Goal: Task Accomplishment & Management: Manage account settings

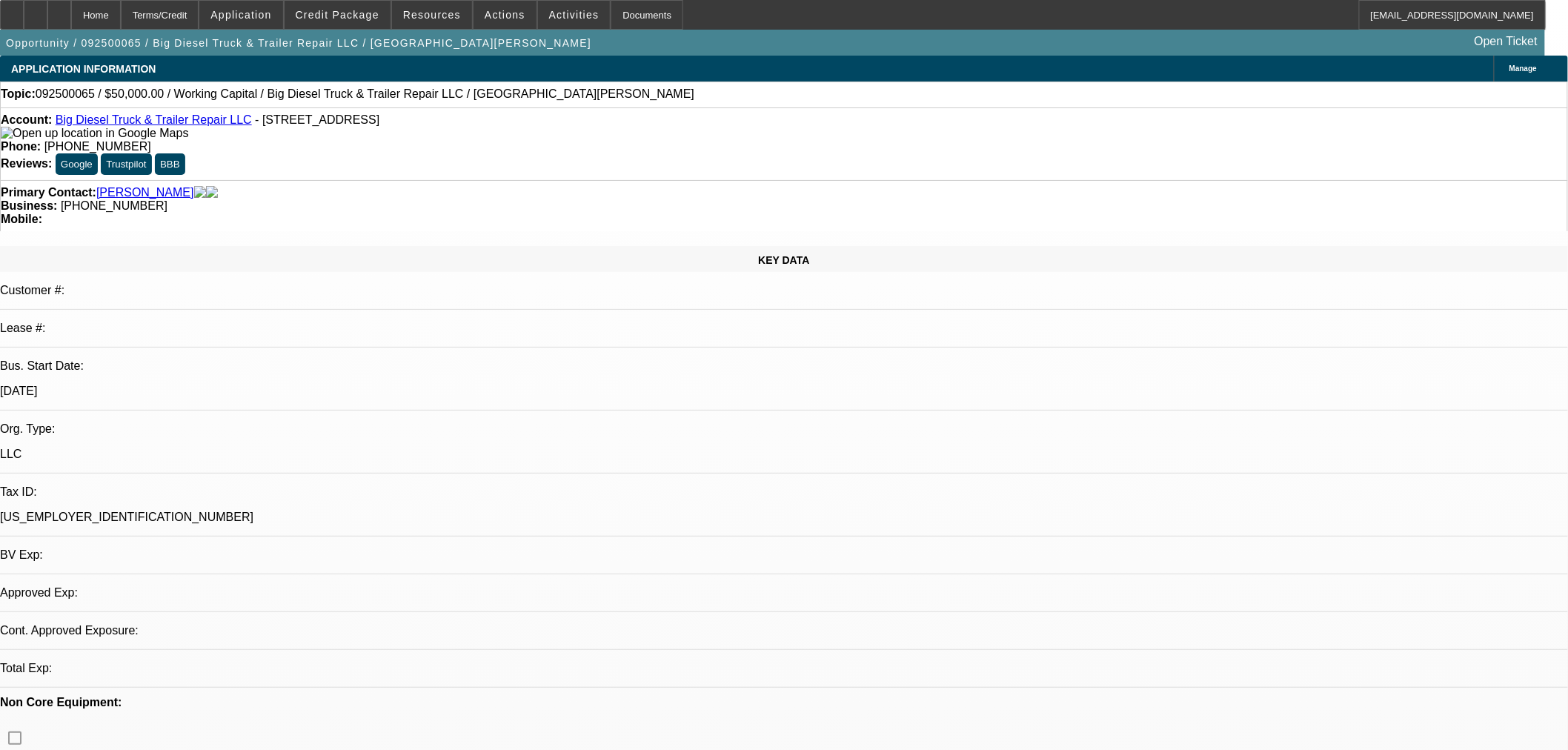
select select "0"
select select "2"
select select "0"
select select "6"
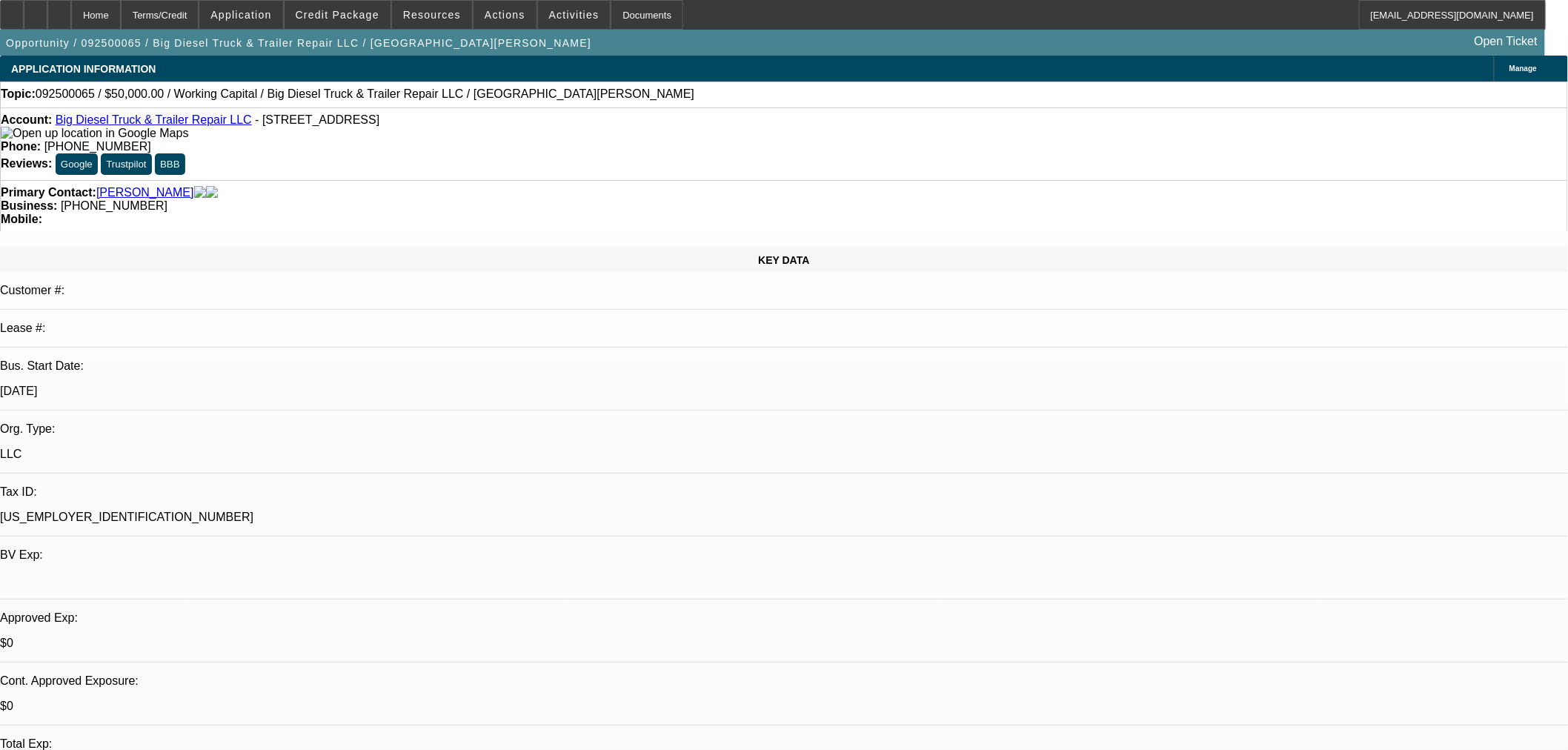
drag, startPoint x: 1223, startPoint y: 546, endPoint x: 1210, endPoint y: 546, distance: 13.0
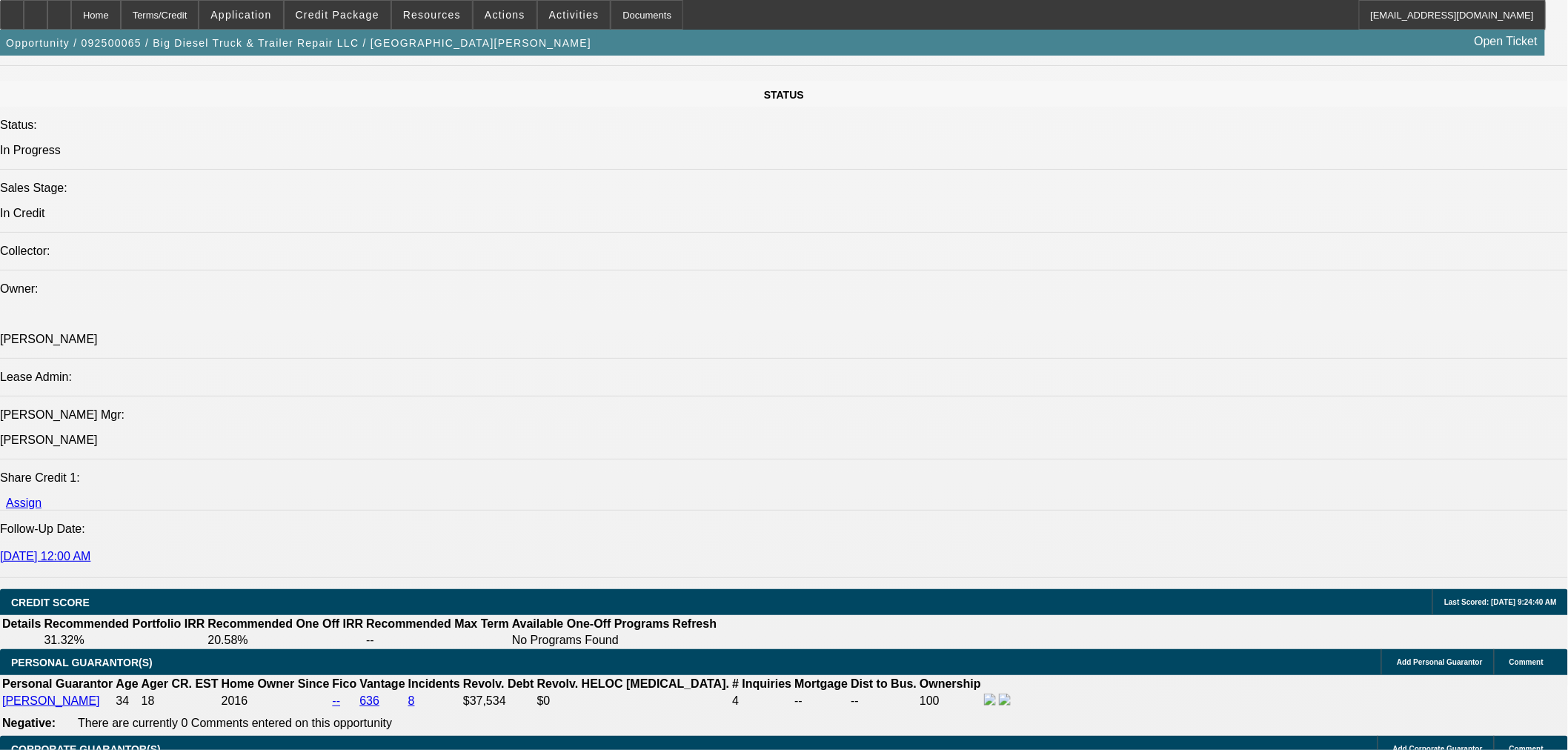
scroll to position [2059, 0]
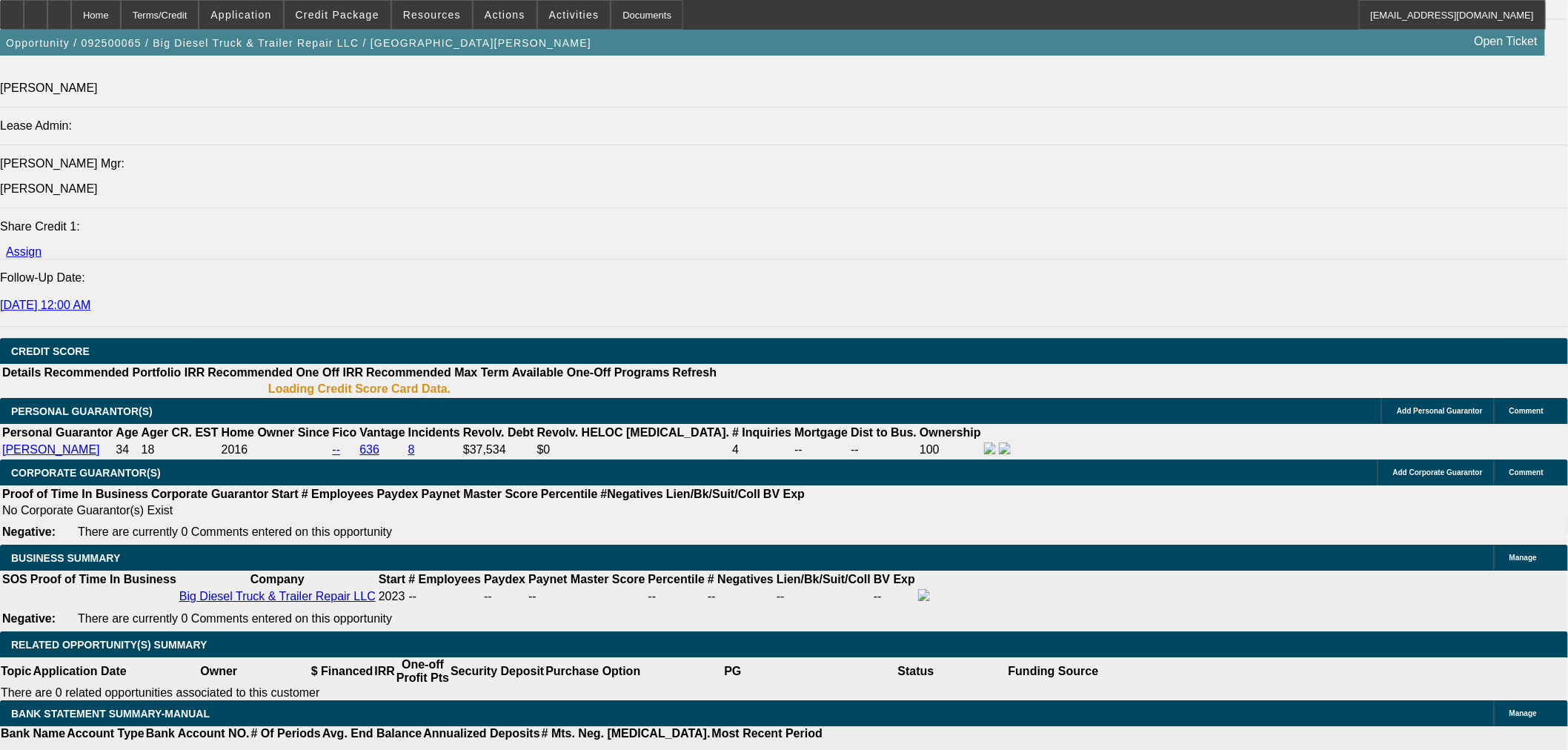
select select "0"
select select "2"
select select "0"
select select "6"
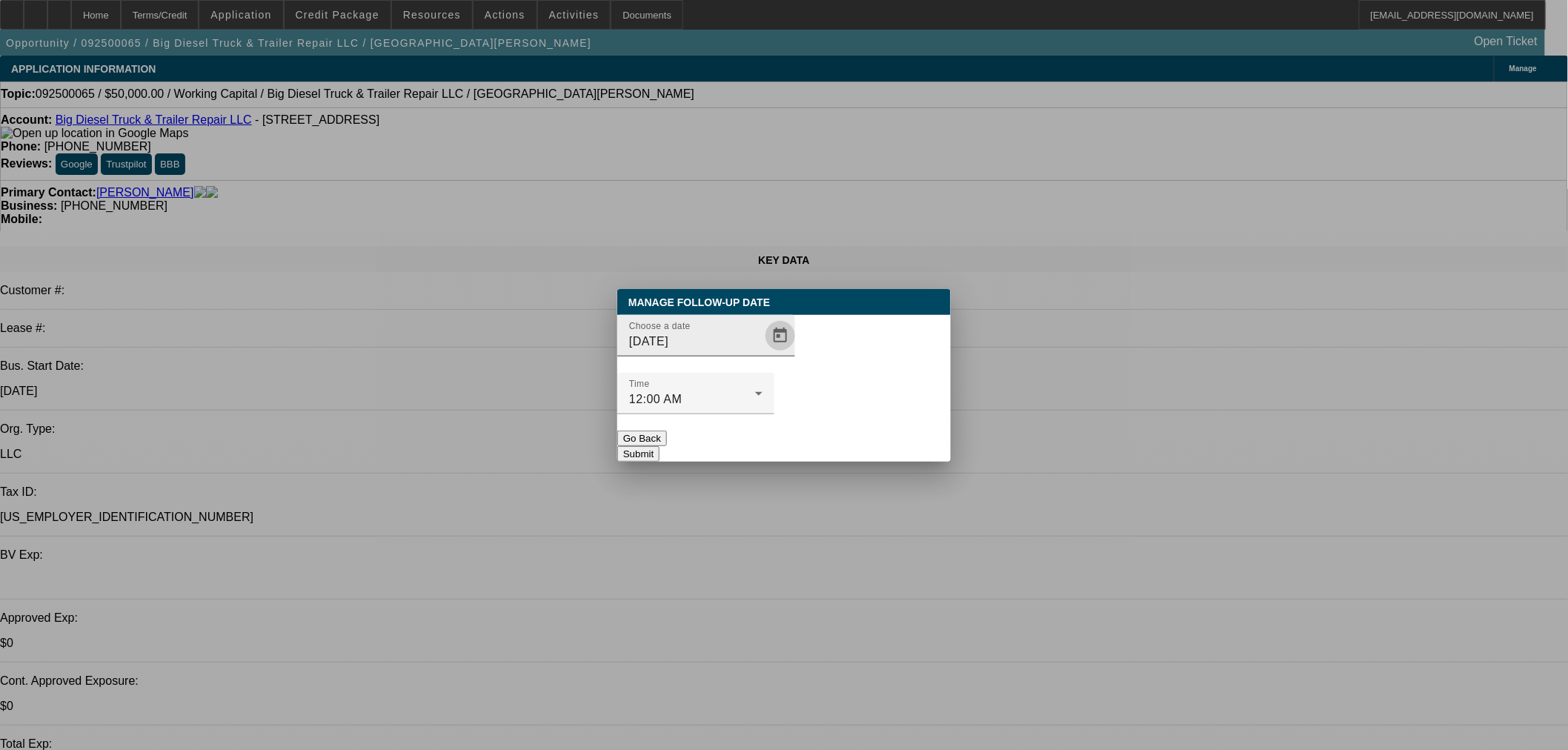
click at [763, 354] on span "Open calendar" at bounding box center [780, 336] width 35 height 35
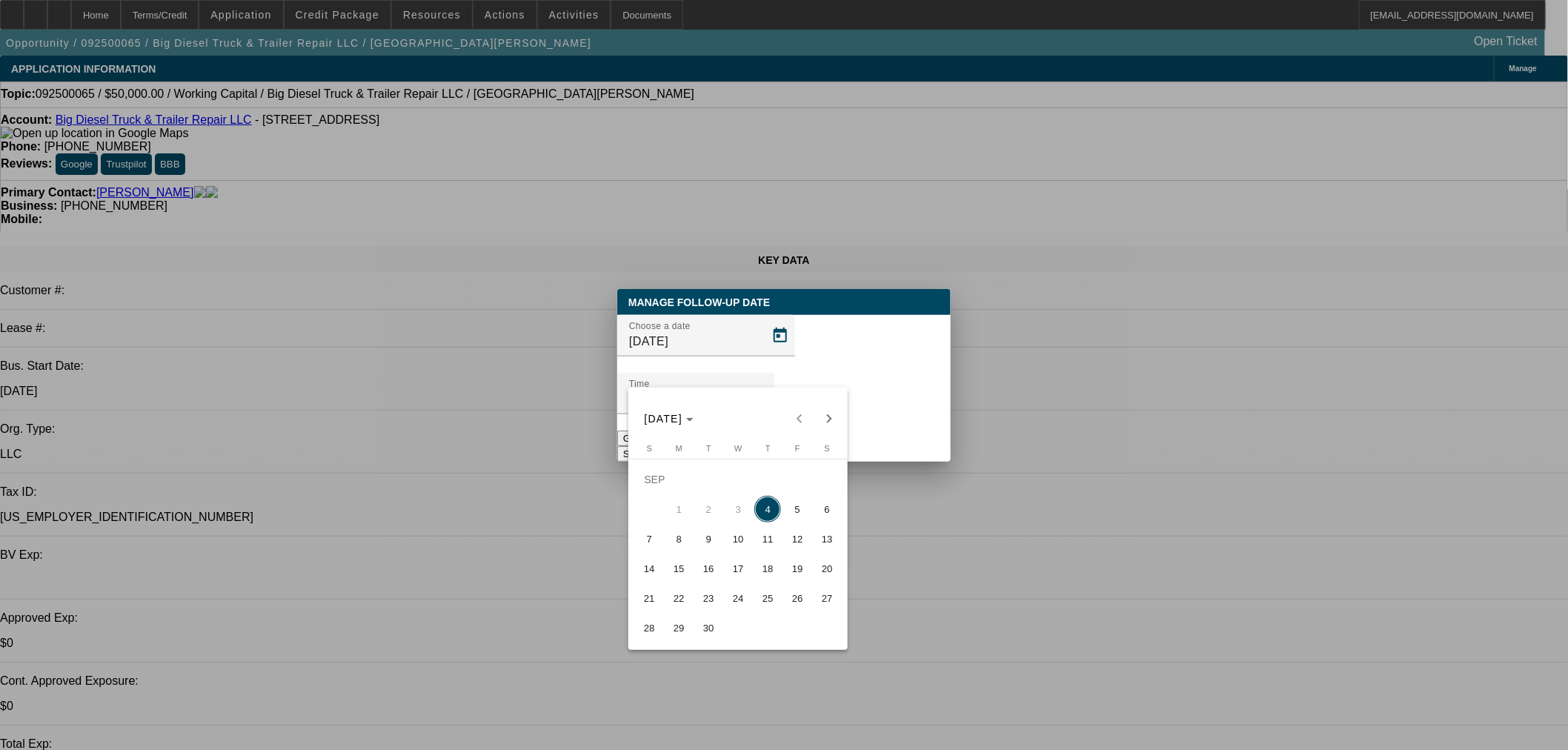
click at [684, 542] on span "8" at bounding box center [678, 539] width 26 height 26
type input "9/8/2025"
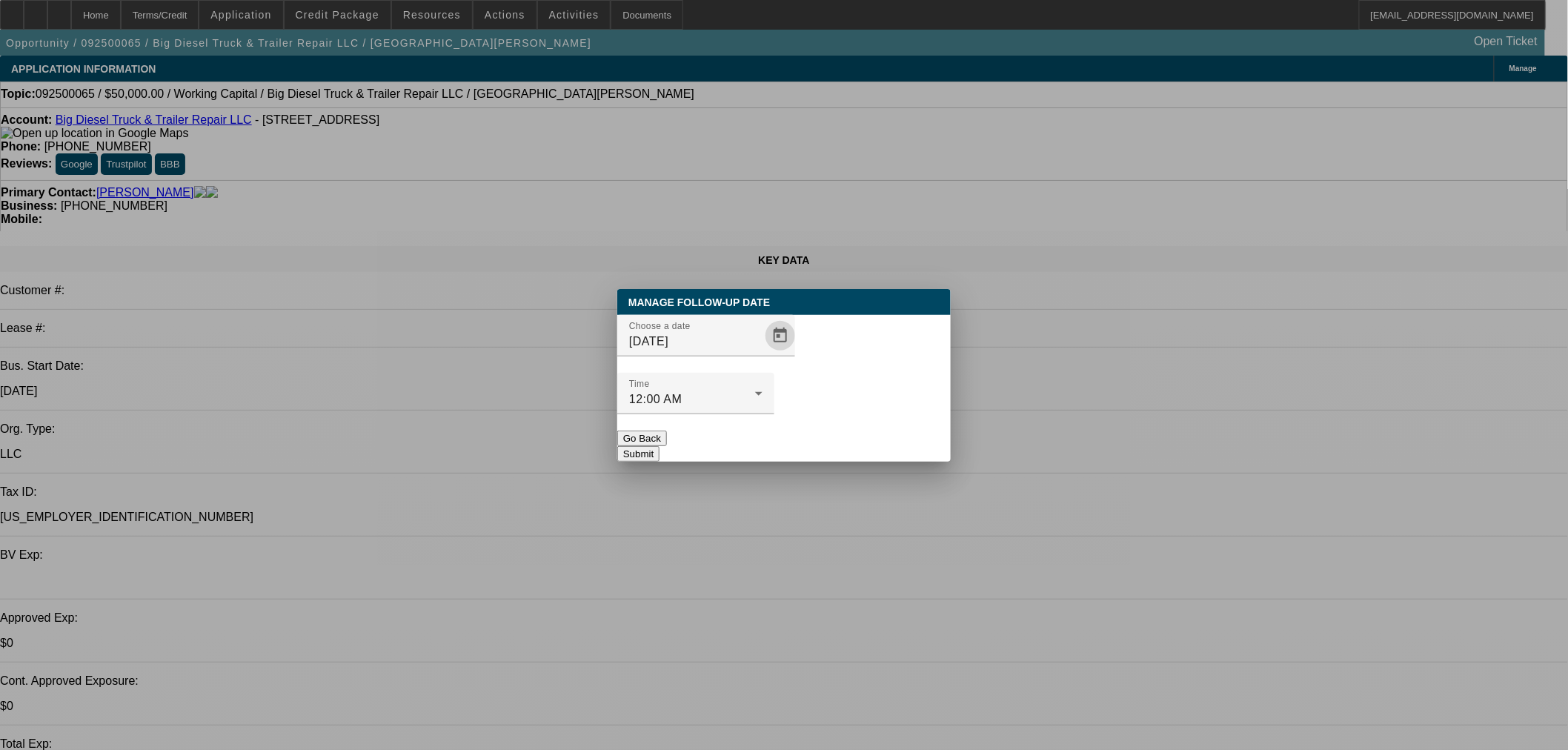
click at [660, 446] on button "Submit" at bounding box center [638, 454] width 42 height 16
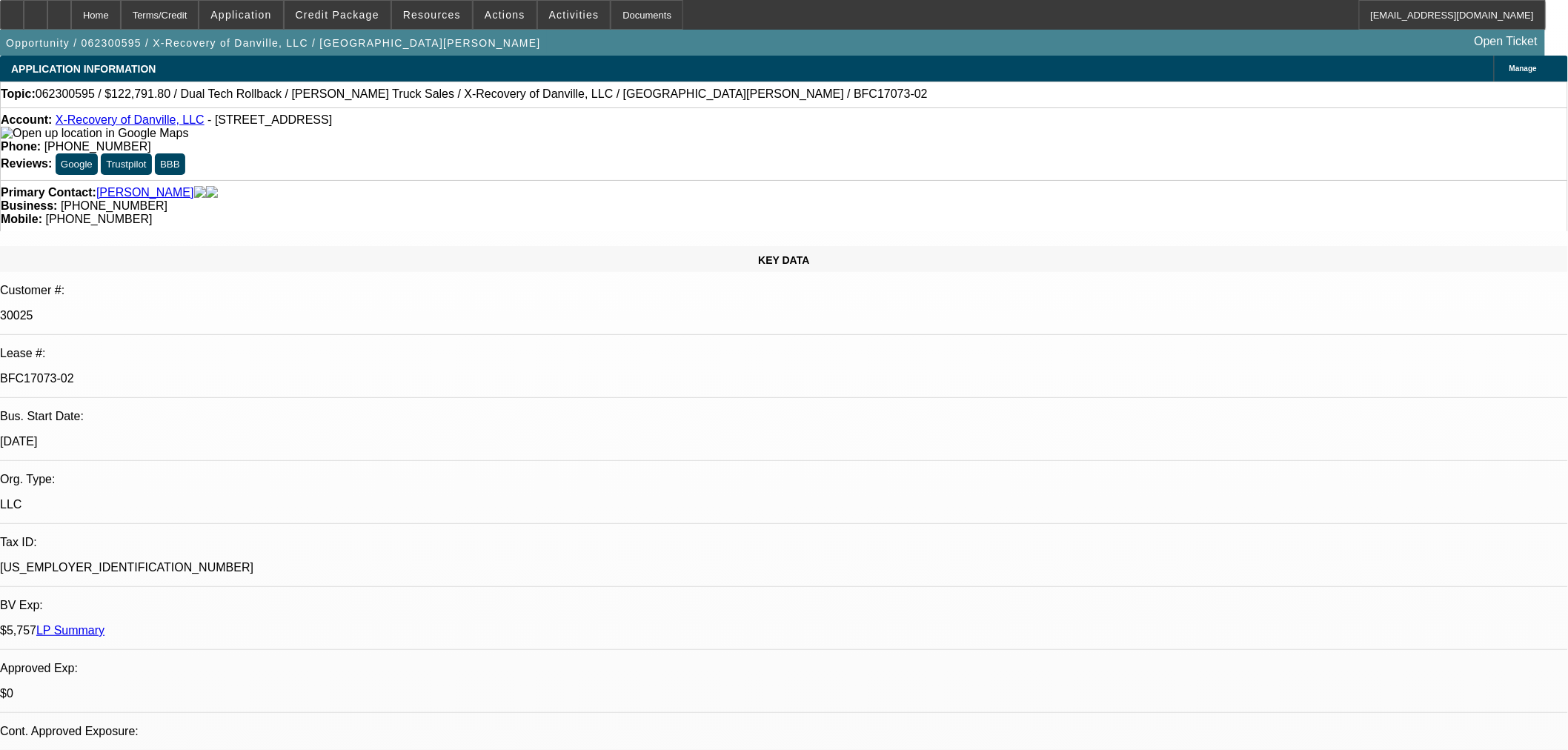
select select "0"
select select "3"
select select "0.1"
select select "4"
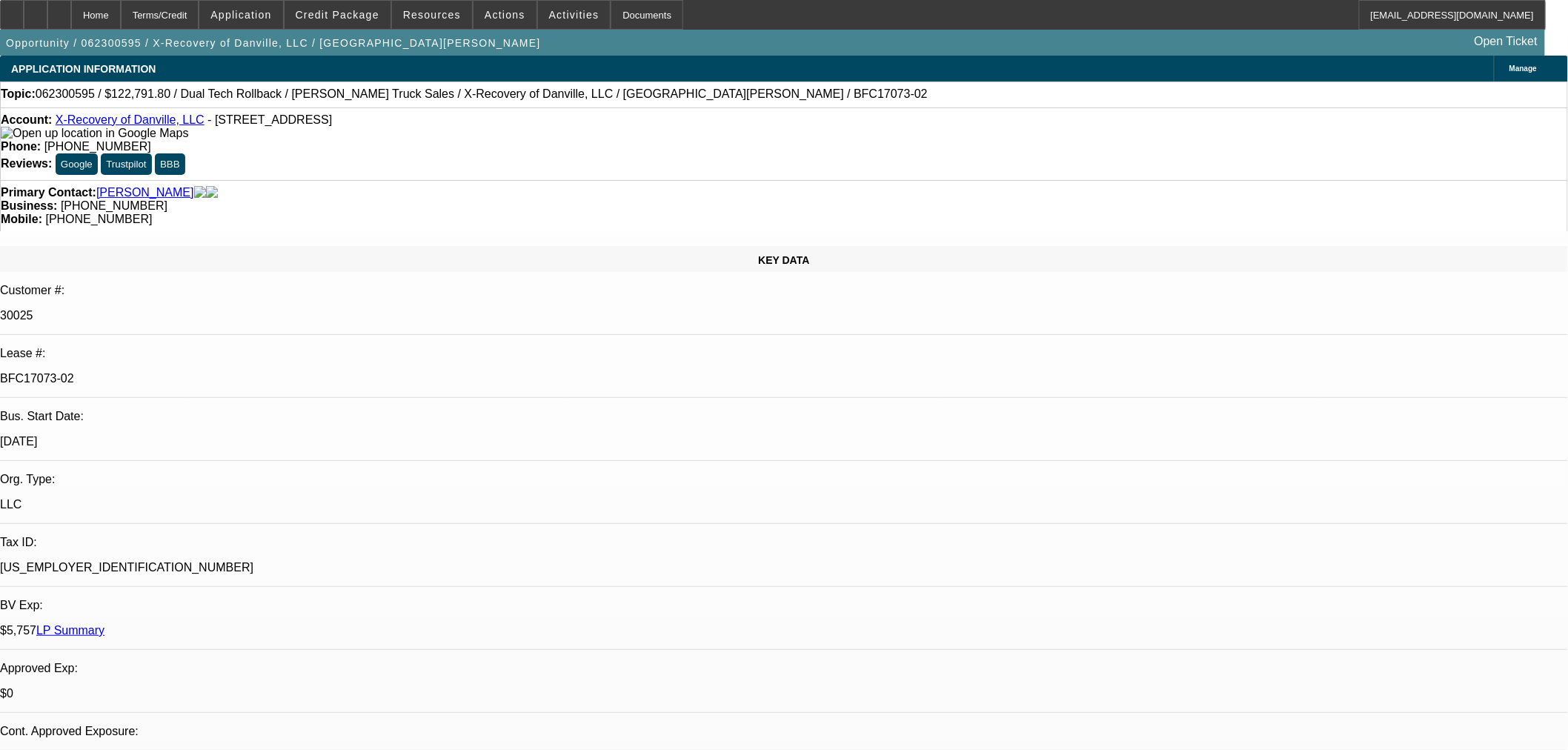
select select "0"
select select "3"
select select "0.1"
select select "4"
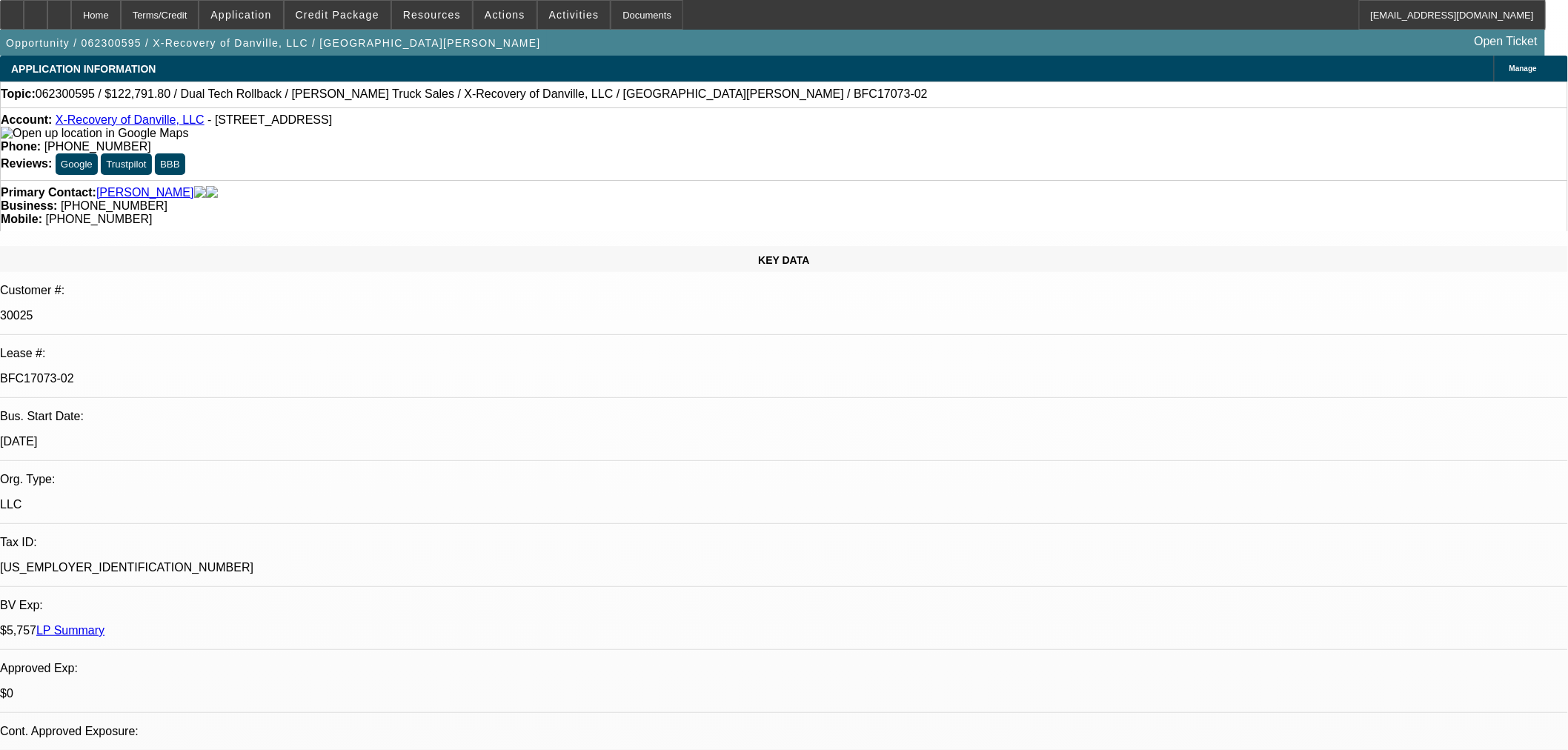
select select "0"
select select "3"
select select "0.1"
select select "4"
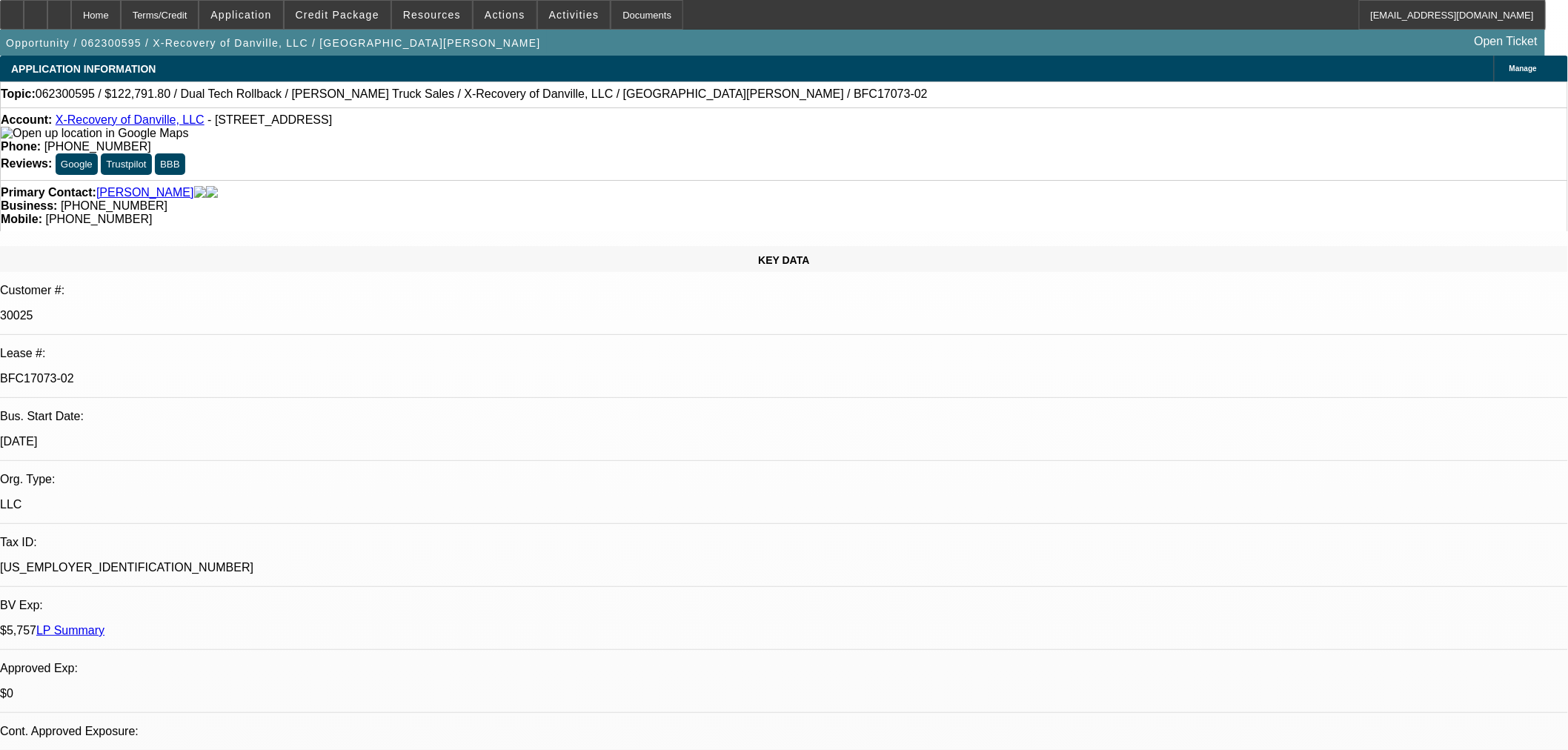
select select "0"
select select "3"
select select "0.1"
select select "4"
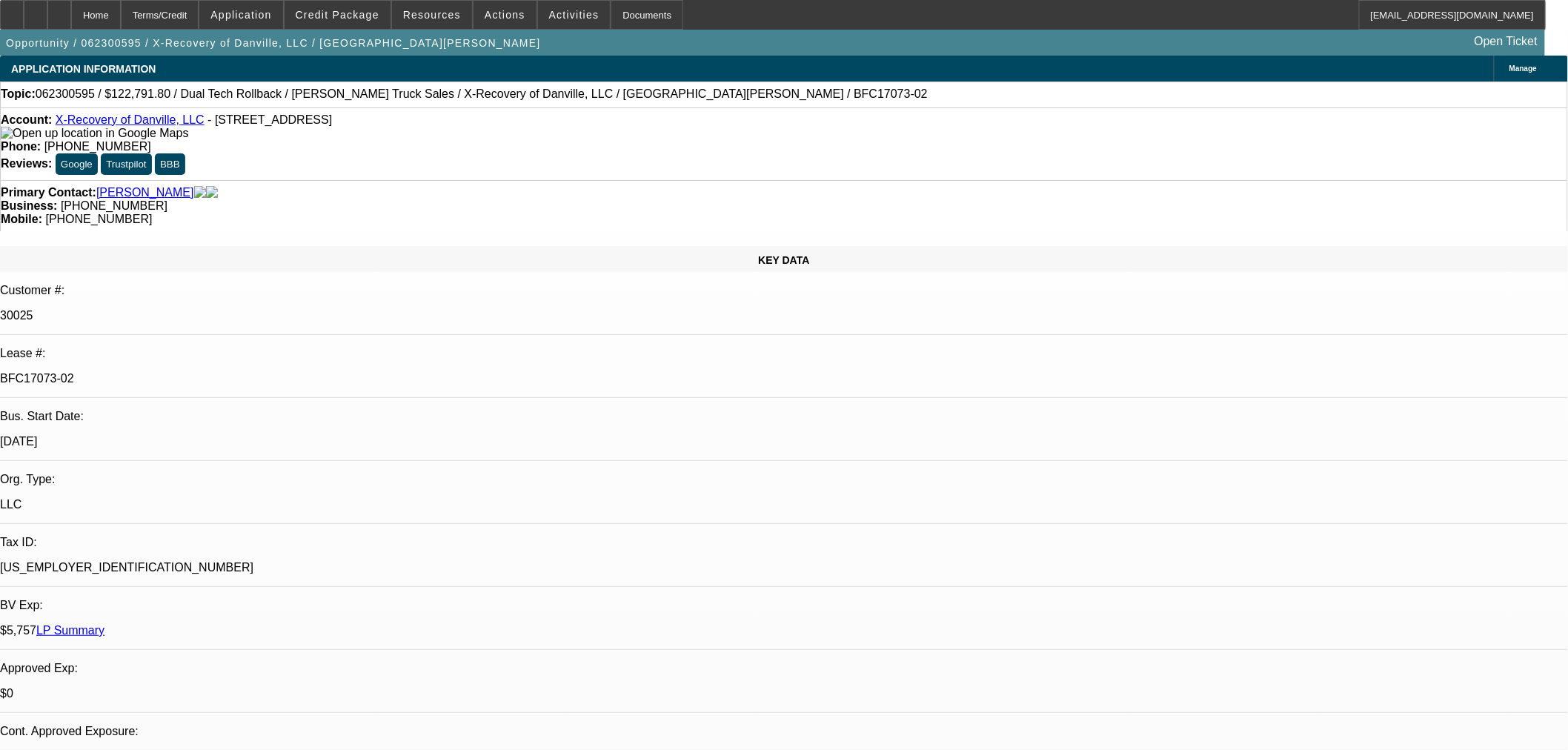
select select "0"
select select "2"
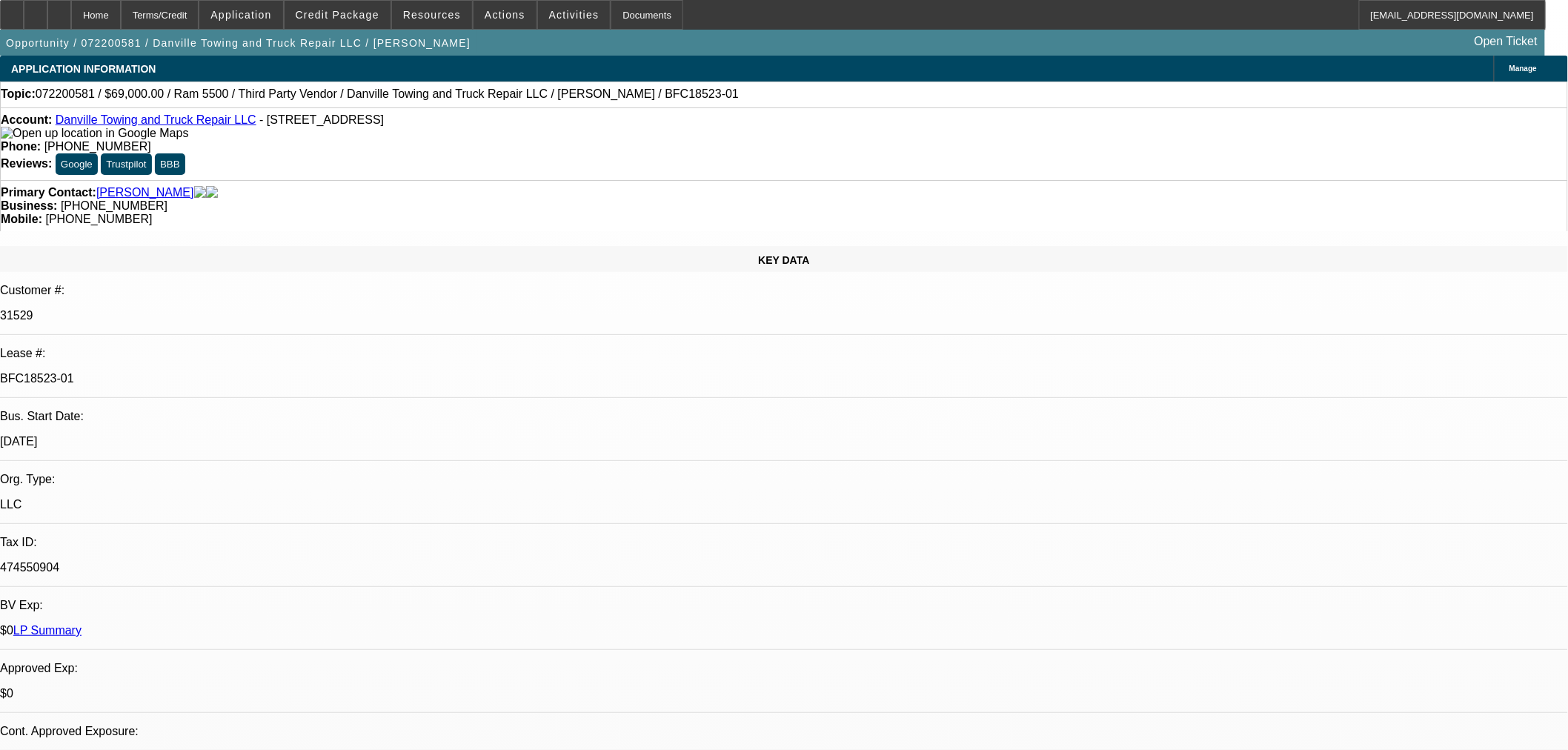
select select "0"
select select "6"
select select "0"
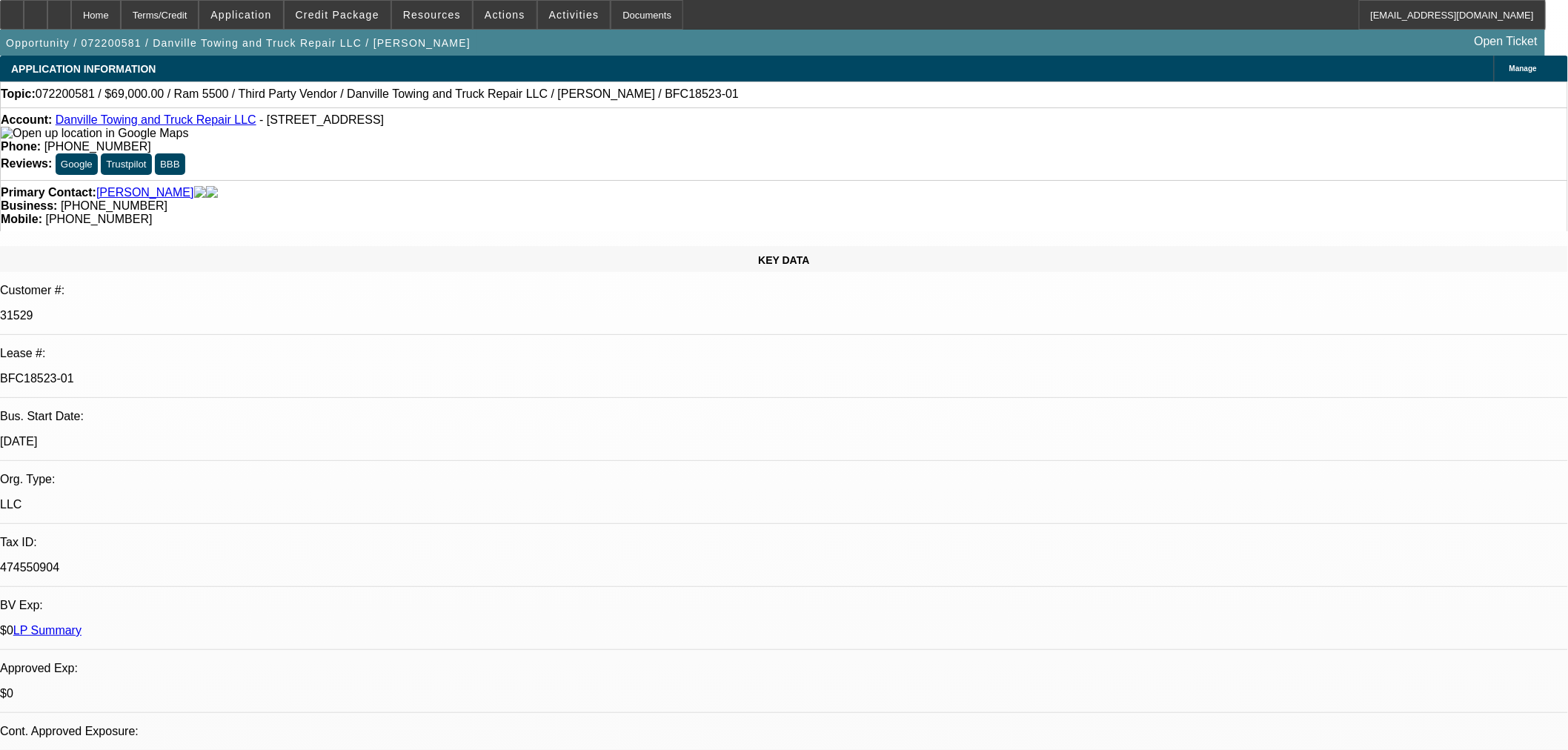
select select "6"
select select "0"
select select "2"
select select "0"
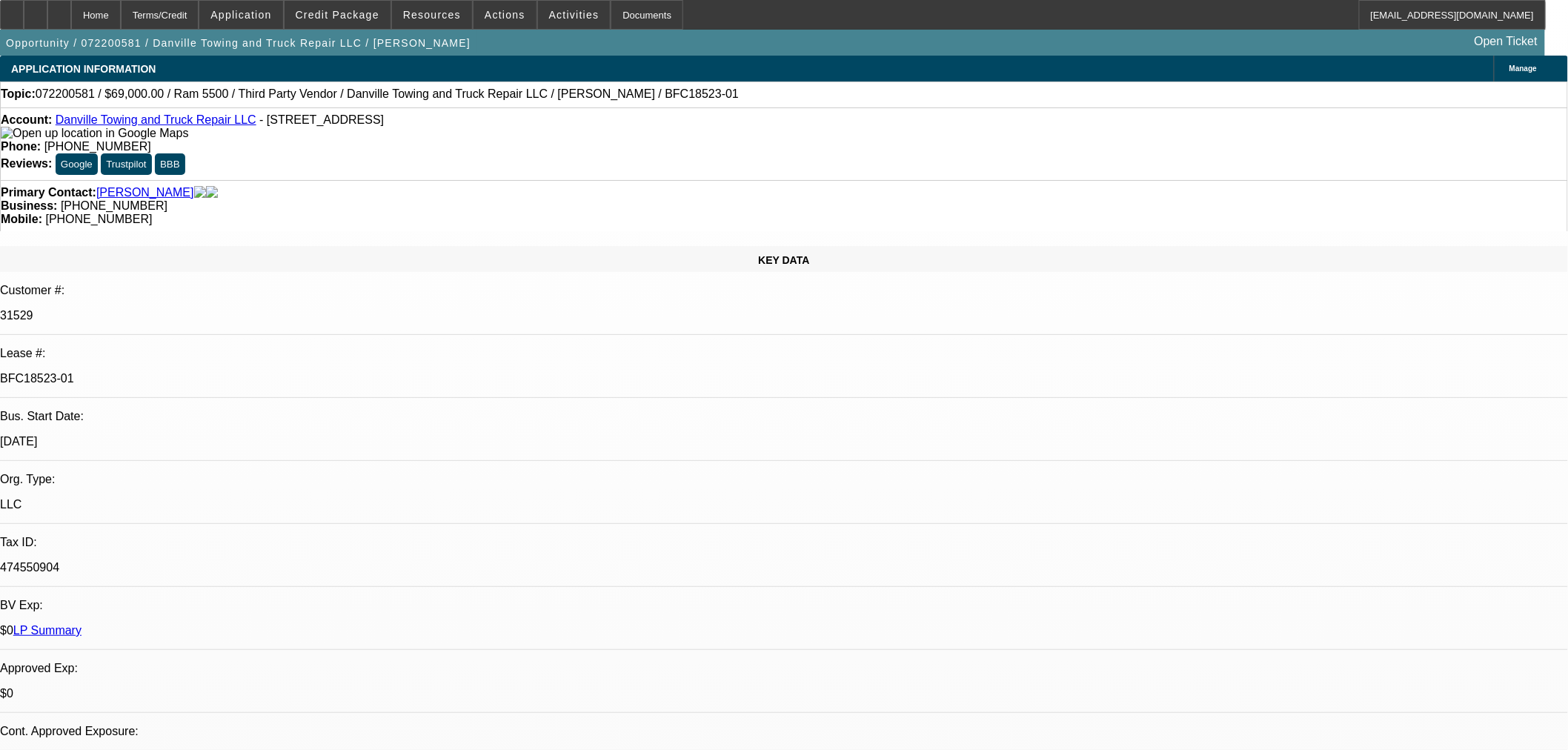
select select "6"
select select "0"
select select "2"
select select "0"
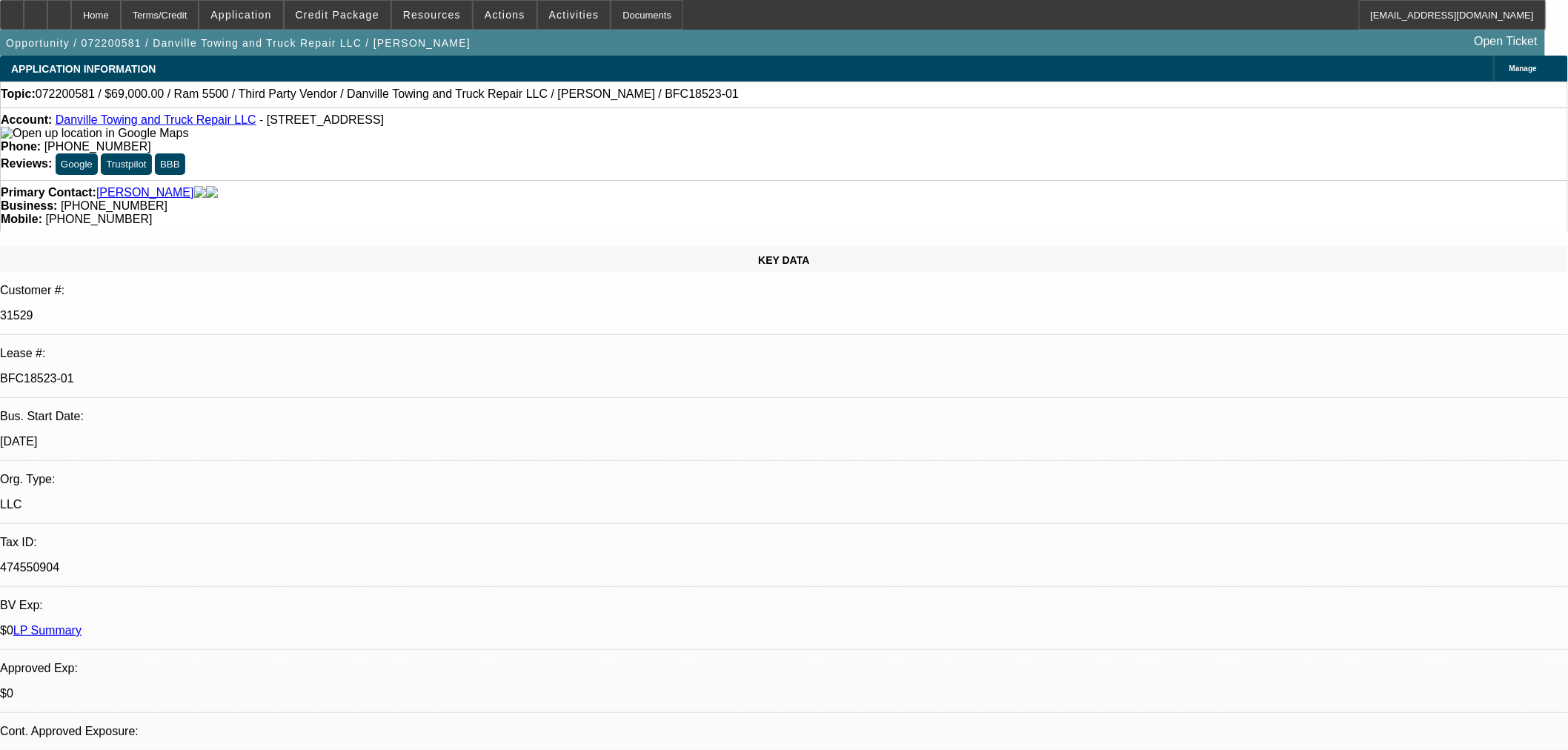
select select "6"
click at [130, 122] on link "Danville Towing and Truck Repair LLC" at bounding box center [156, 120] width 201 height 13
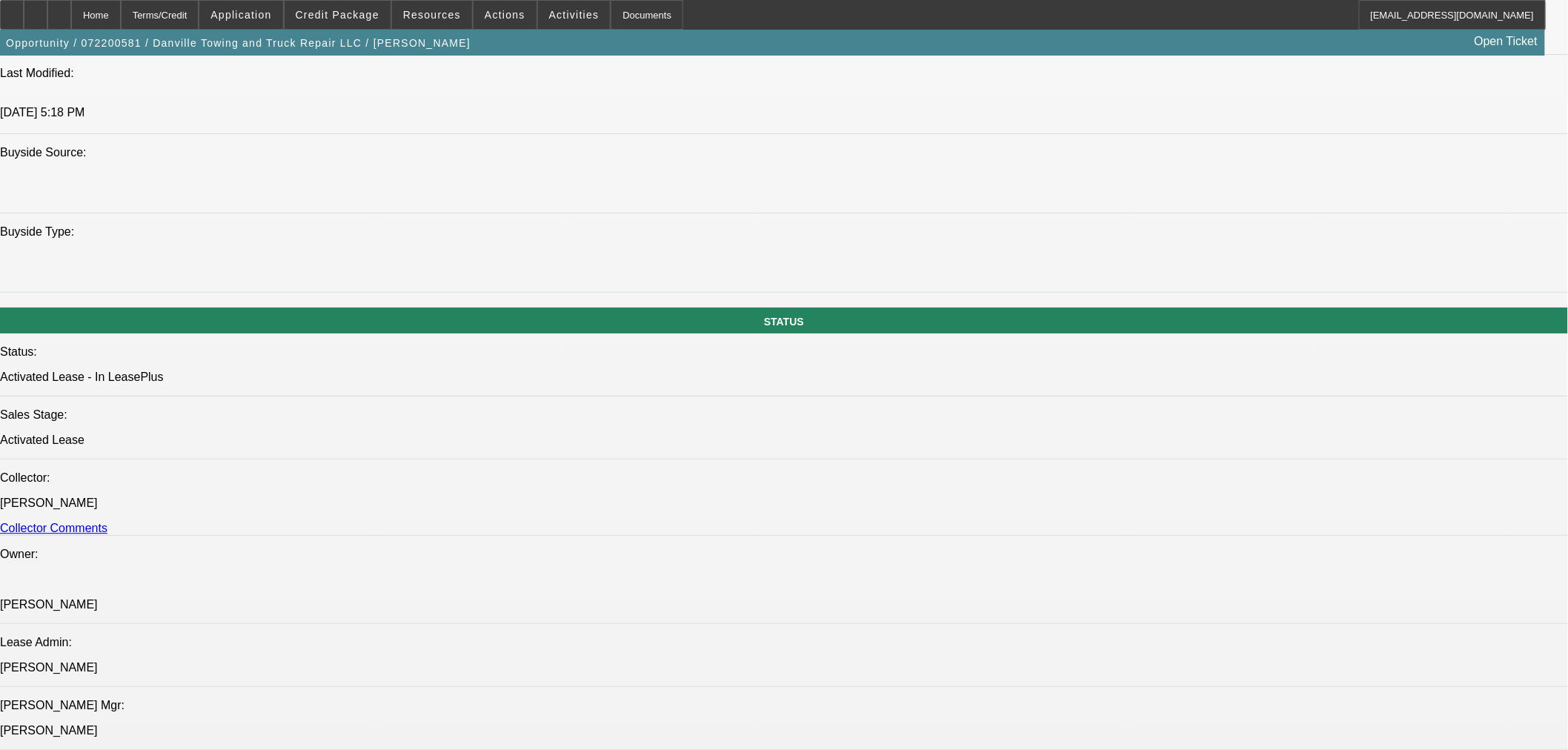
scroll to position [1976, 0]
